Goal: Task Accomplishment & Management: Manage account settings

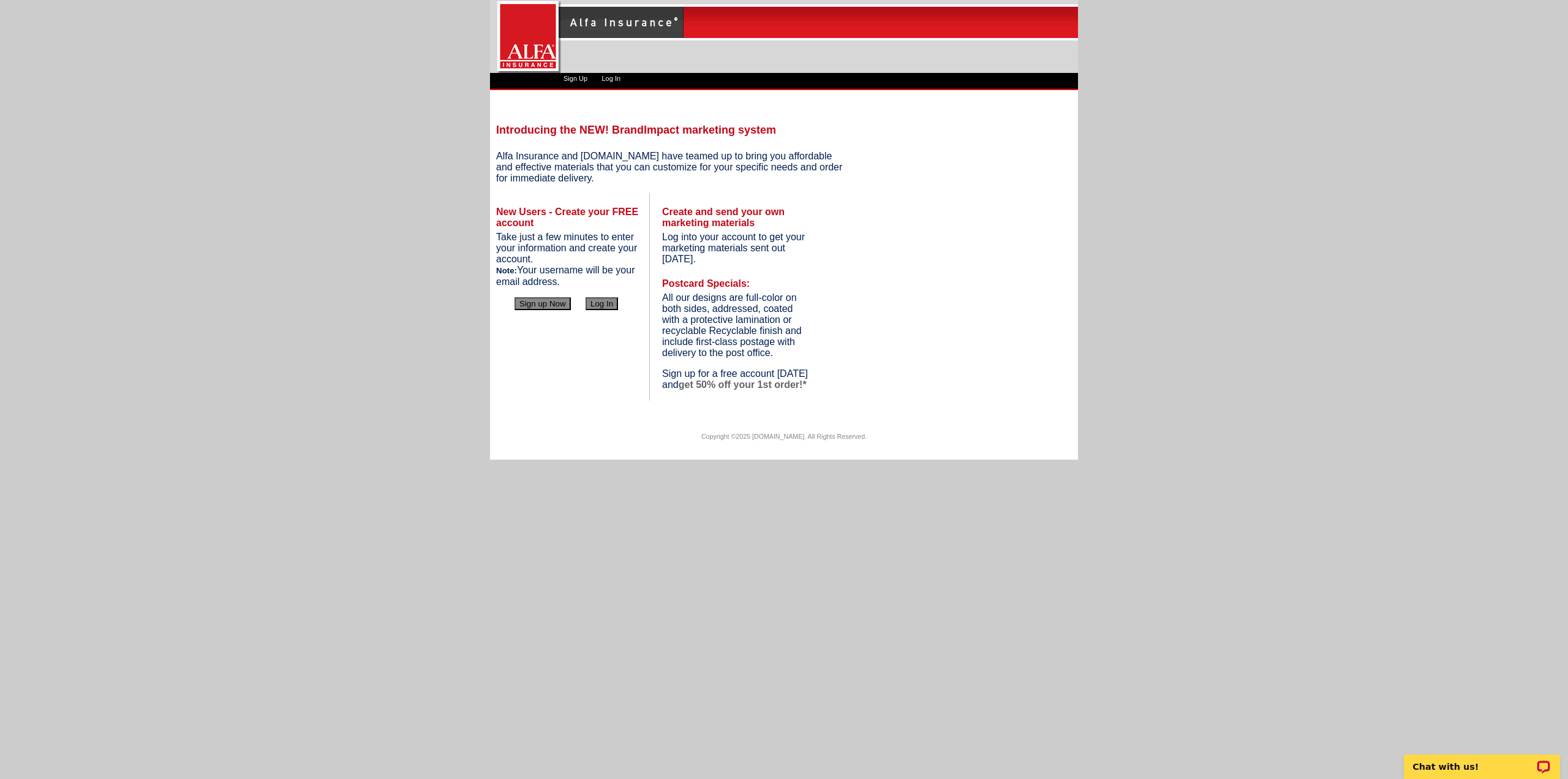
click at [601, 306] on button "Log In" at bounding box center [602, 303] width 33 height 13
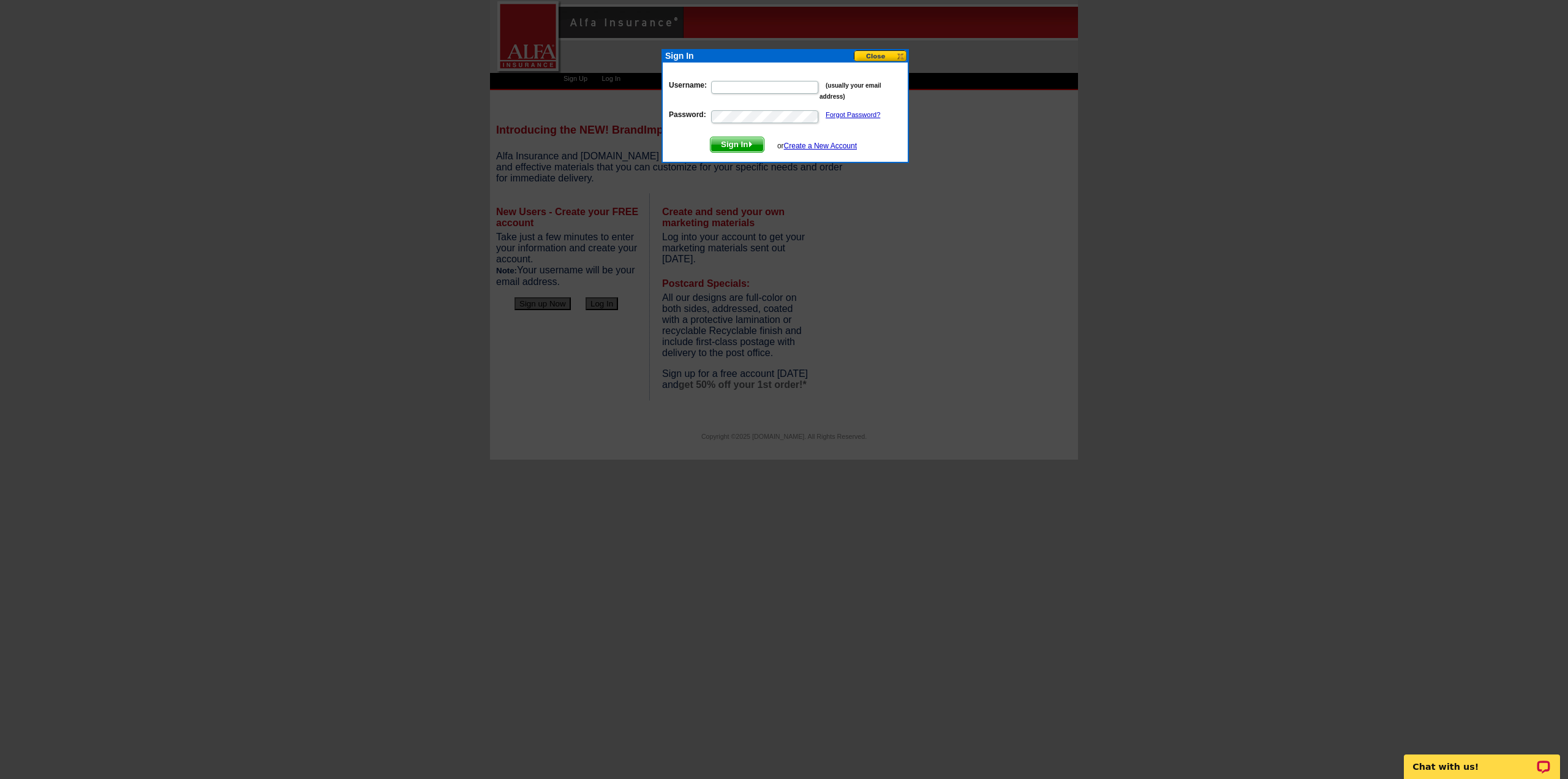
click at [733, 88] on input "Username:" at bounding box center [764, 87] width 107 height 13
type input "cmyers@alfains.com"
click at [743, 141] on span "Sign In" at bounding box center [737, 144] width 53 height 14
